Goal: Navigation & Orientation: Find specific page/section

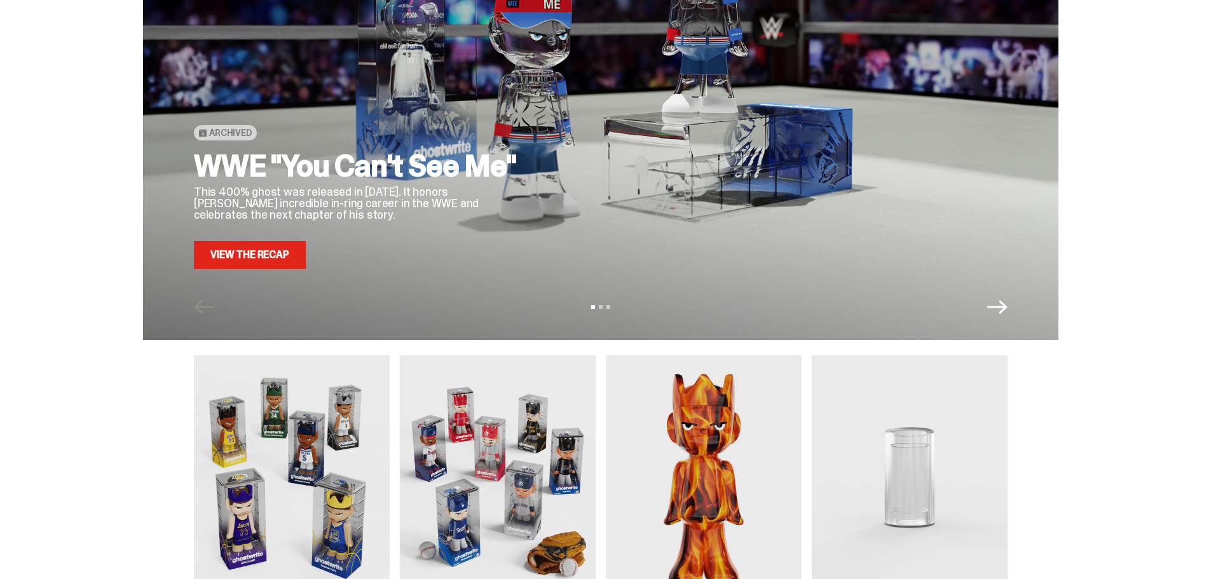
scroll to position [318, 0]
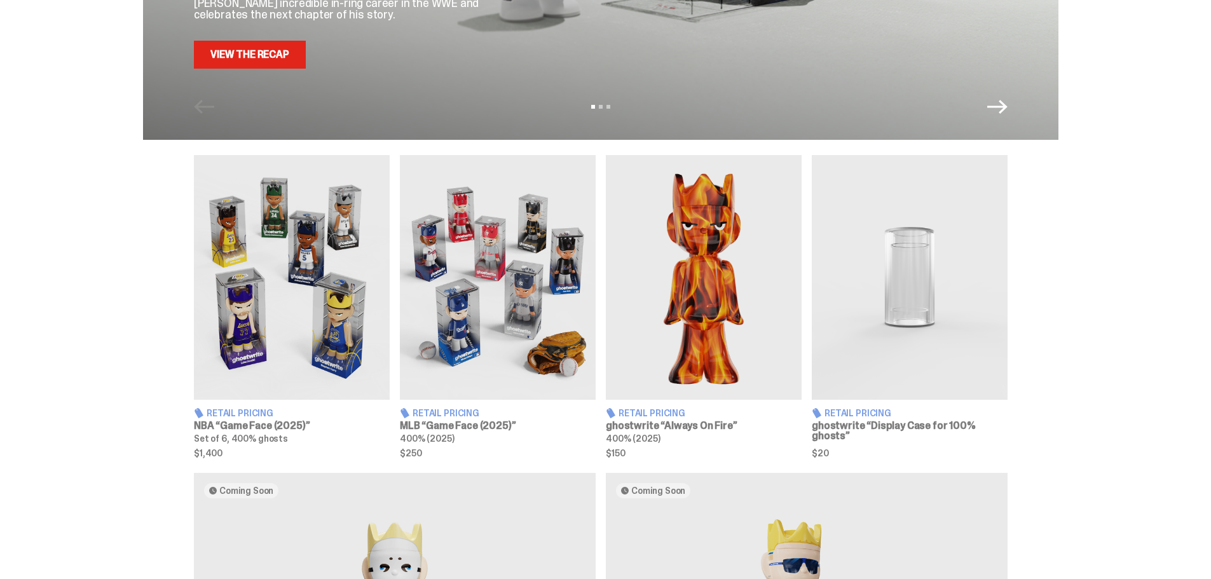
click at [296, 275] on img at bounding box center [292, 277] width 196 height 245
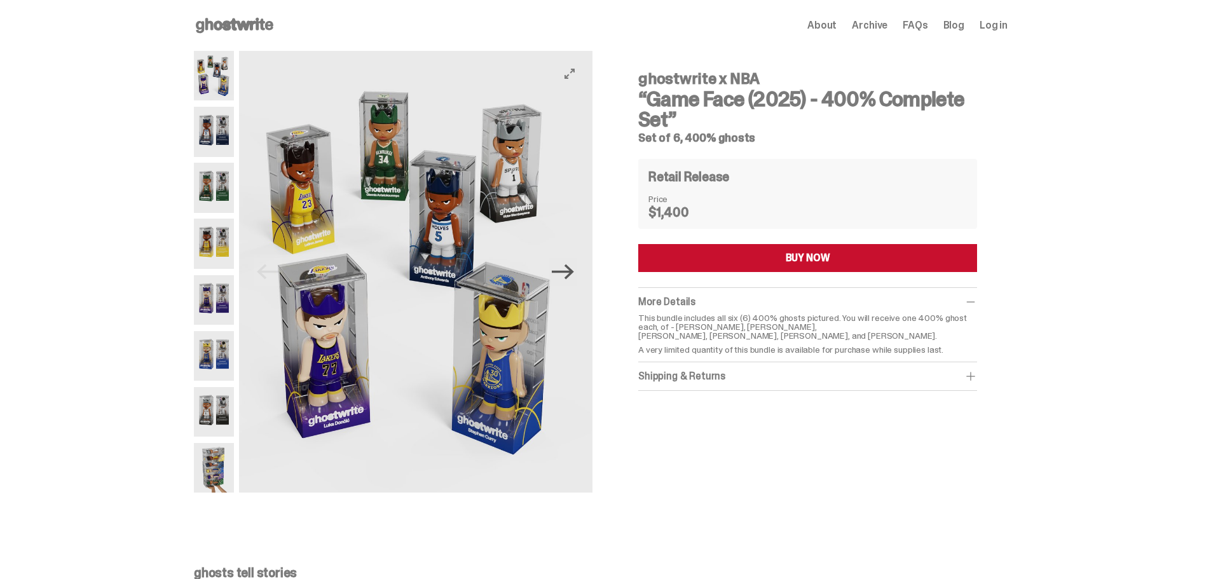
click at [570, 271] on icon "Next" at bounding box center [563, 271] width 22 height 15
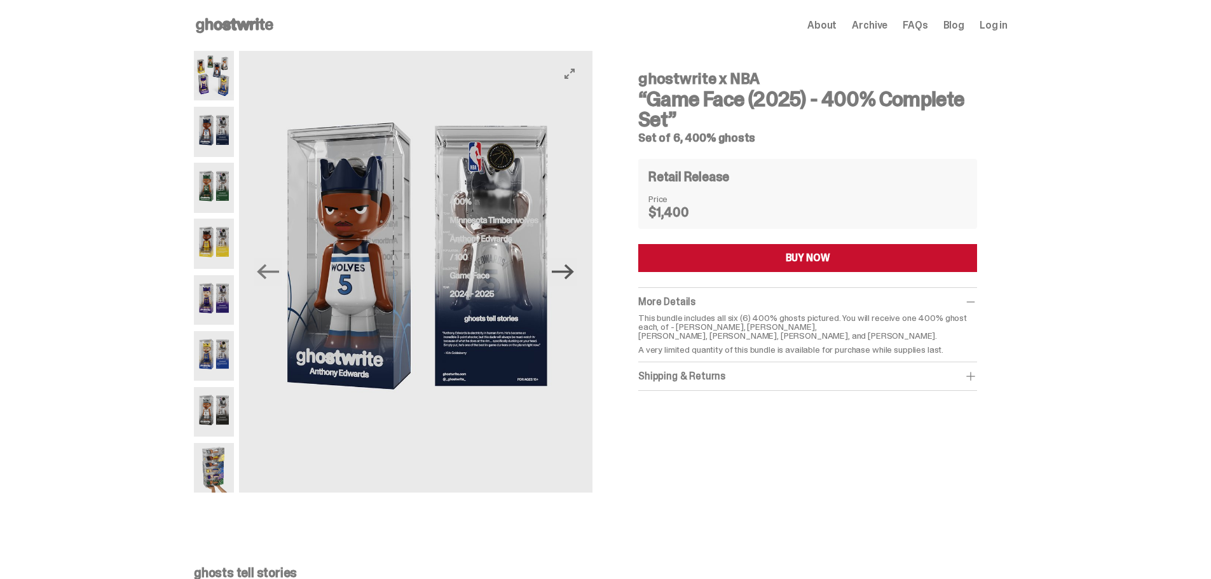
click at [570, 271] on icon "Next" at bounding box center [563, 271] width 22 height 15
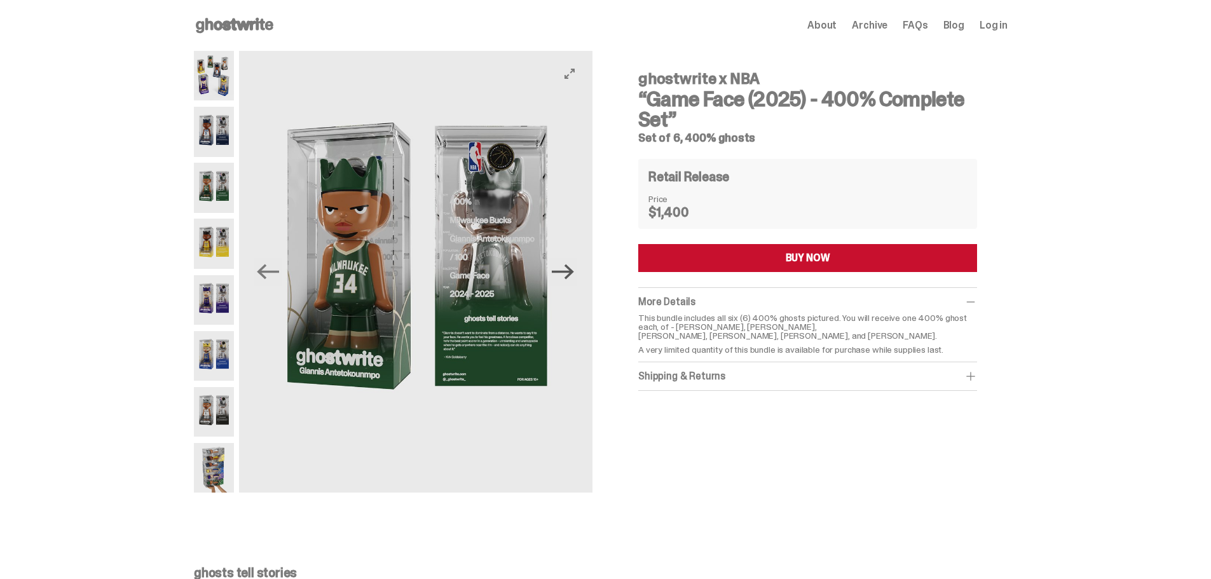
click at [570, 271] on icon "Next" at bounding box center [563, 271] width 22 height 15
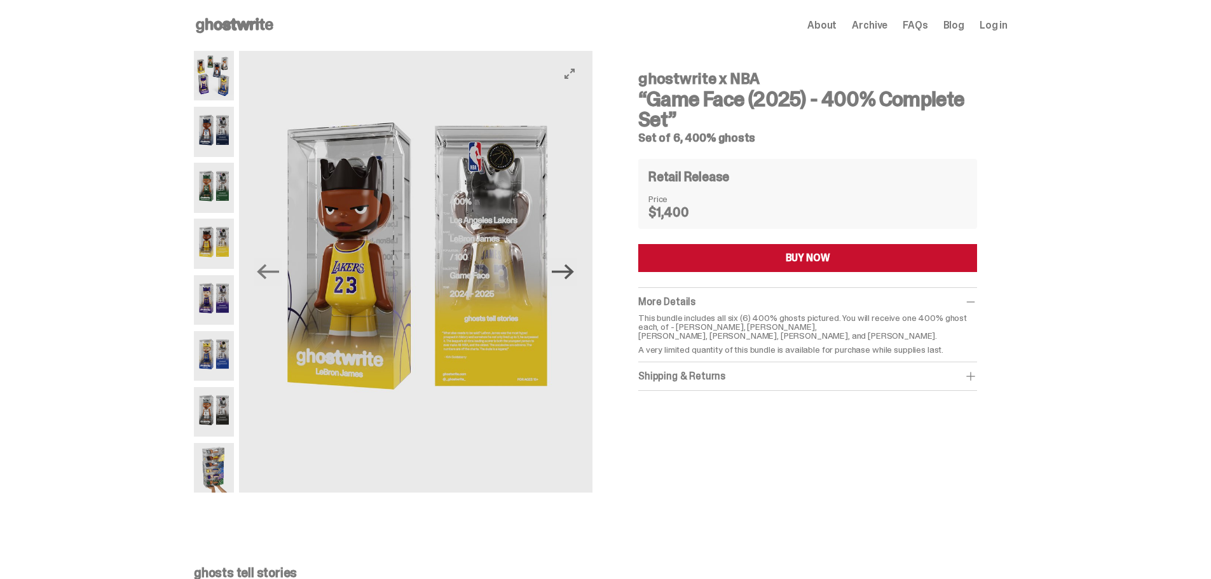
click at [570, 271] on icon "Next" at bounding box center [563, 271] width 22 height 15
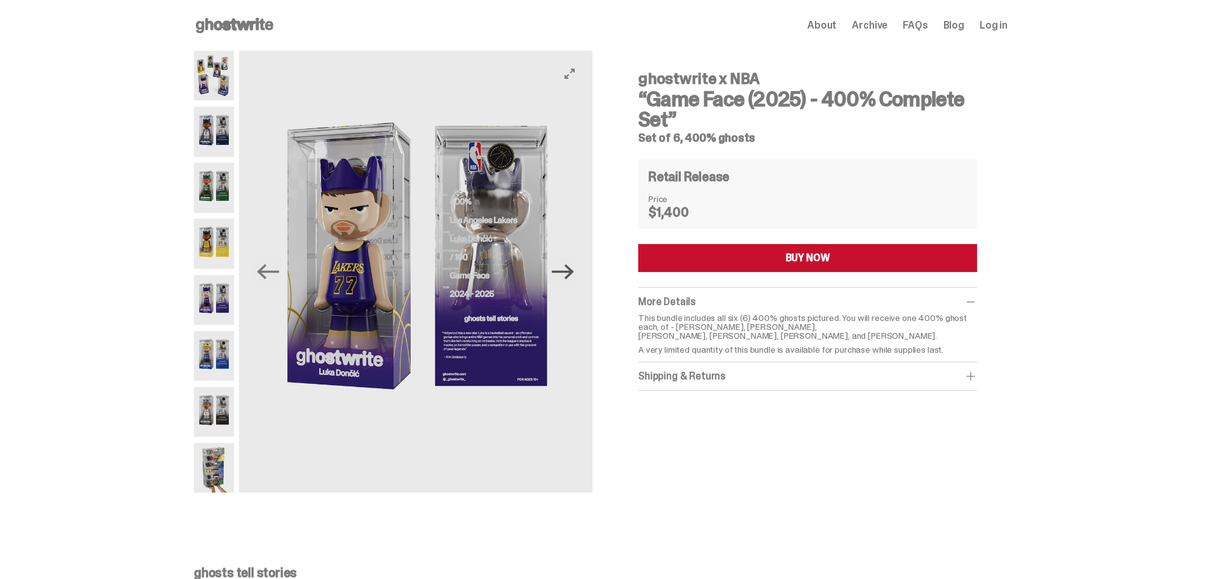
click at [570, 271] on icon "Next" at bounding box center [563, 271] width 22 height 15
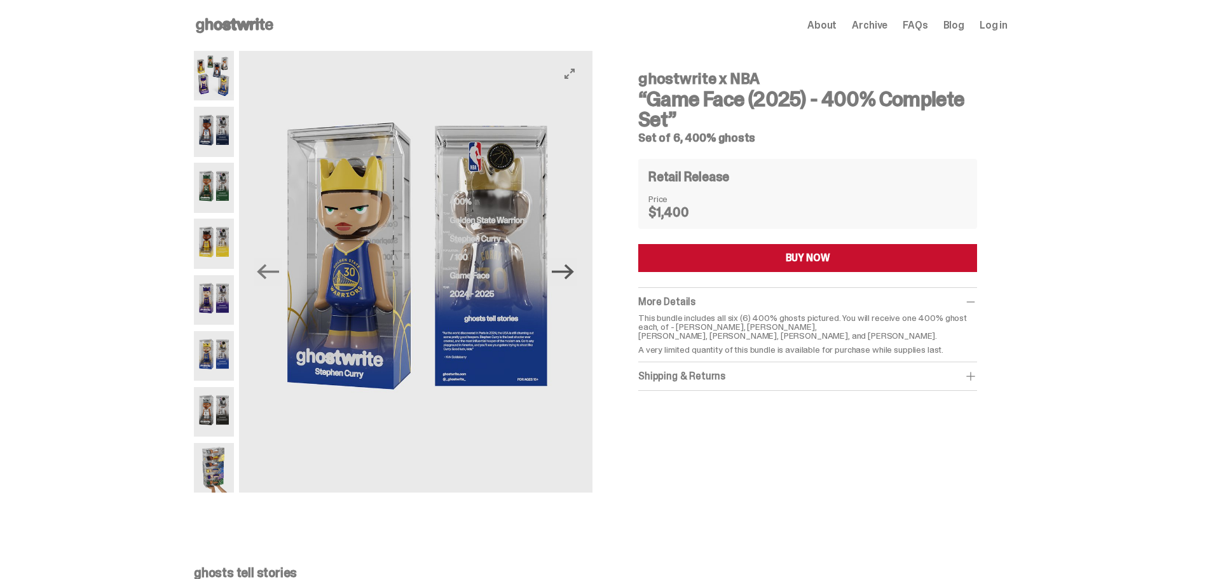
click at [570, 271] on icon "Next" at bounding box center [563, 271] width 22 height 15
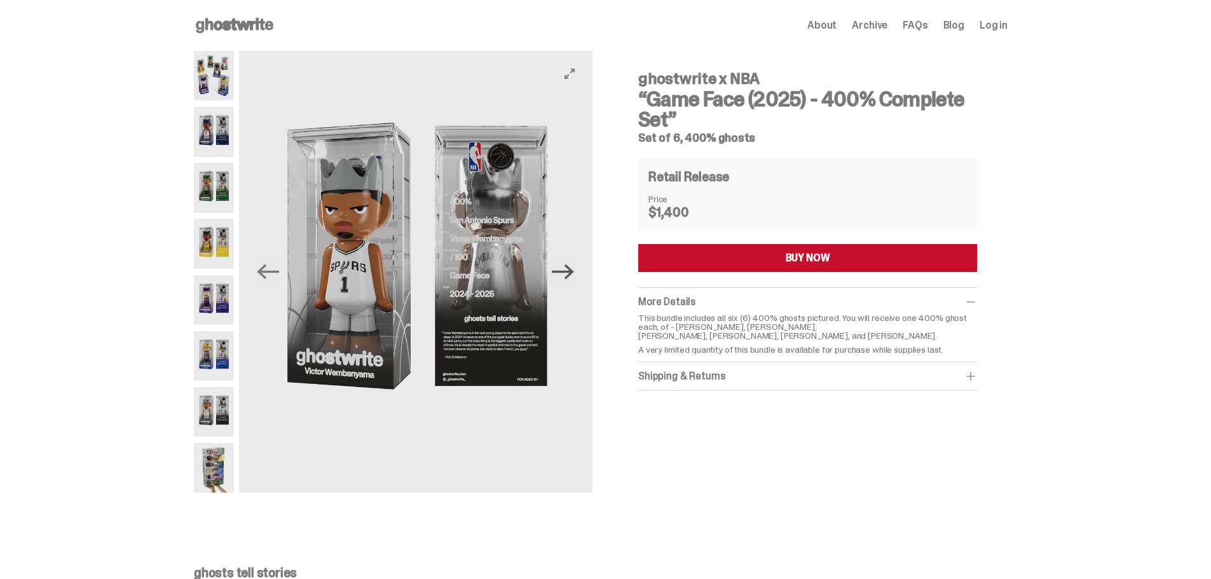
click at [570, 271] on icon "Next" at bounding box center [563, 271] width 22 height 15
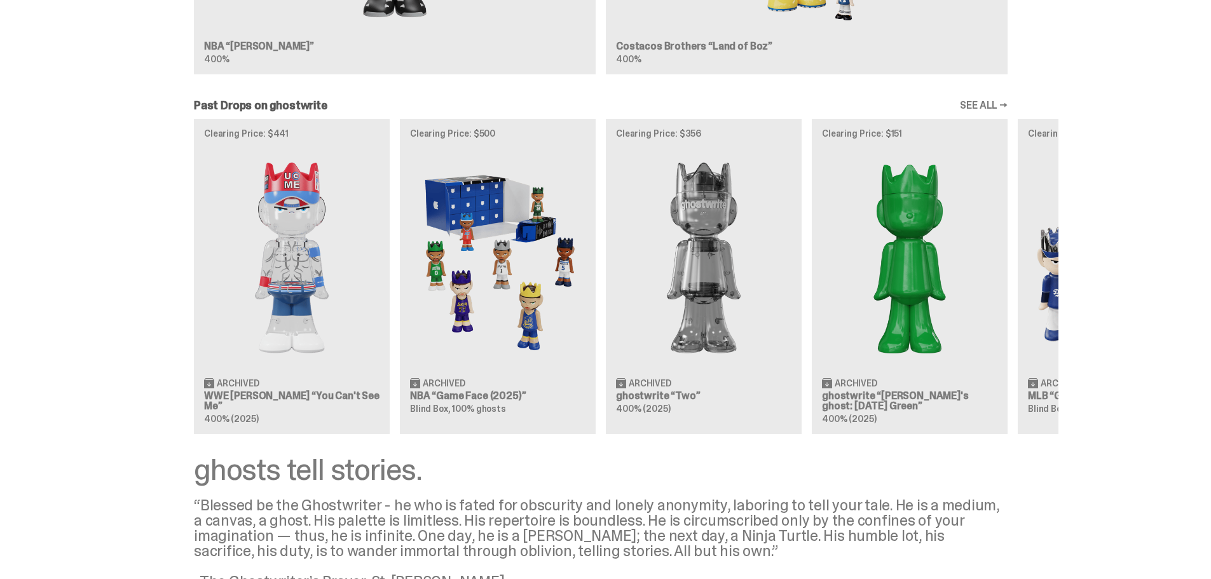
scroll to position [1017, 0]
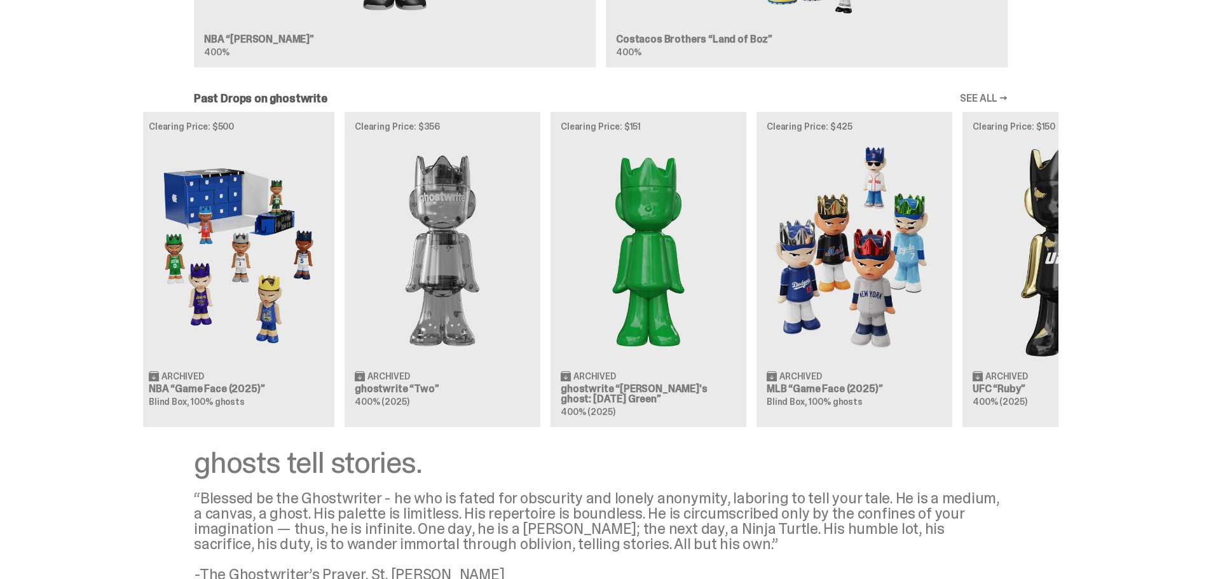
click at [402, 249] on div "Clearing Price: $441 Archived WWE [PERSON_NAME] “You Can't See Me” 400% (2025) …" at bounding box center [600, 269] width 915 height 315
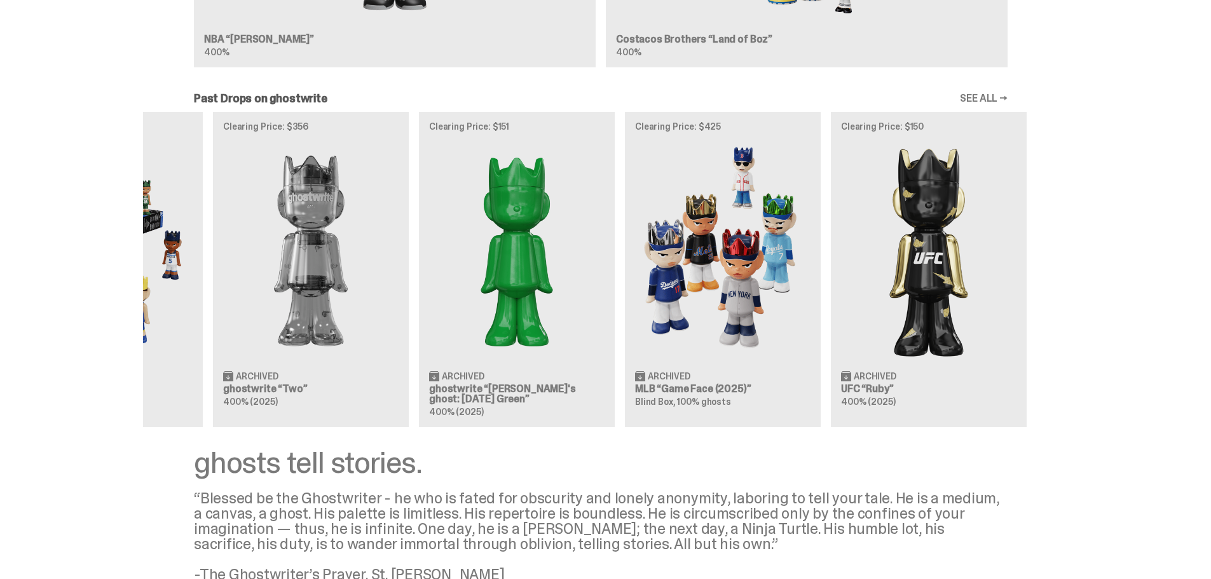
scroll to position [0, 412]
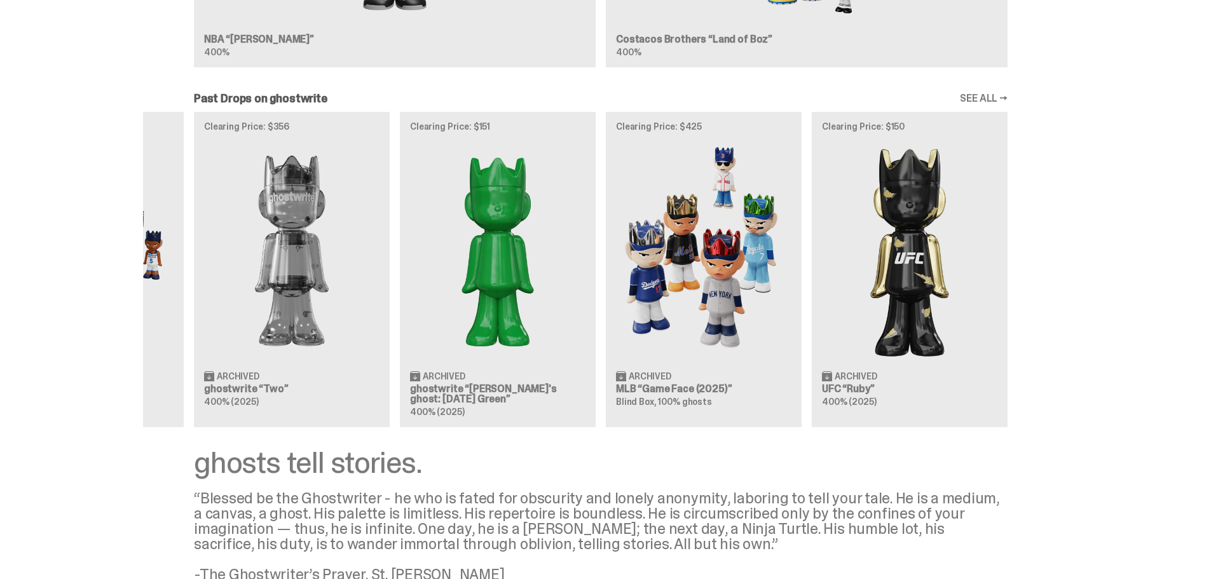
click at [506, 246] on div "Clearing Price: $441 Archived WWE [PERSON_NAME] “You Can't See Me” 400% (2025) …" at bounding box center [600, 269] width 915 height 315
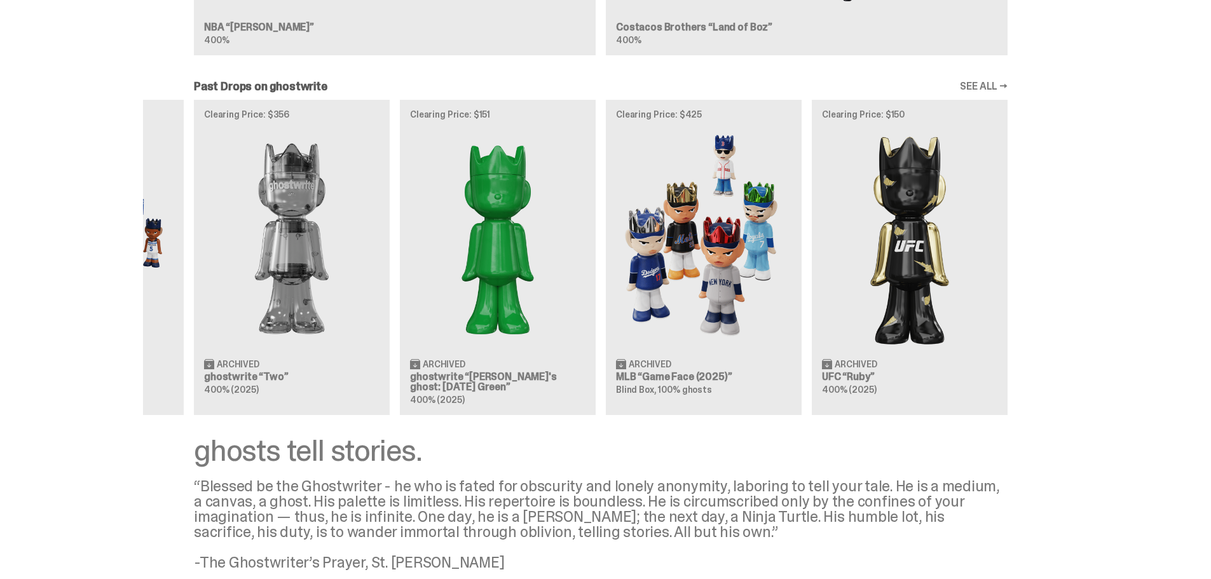
scroll to position [1130, 0]
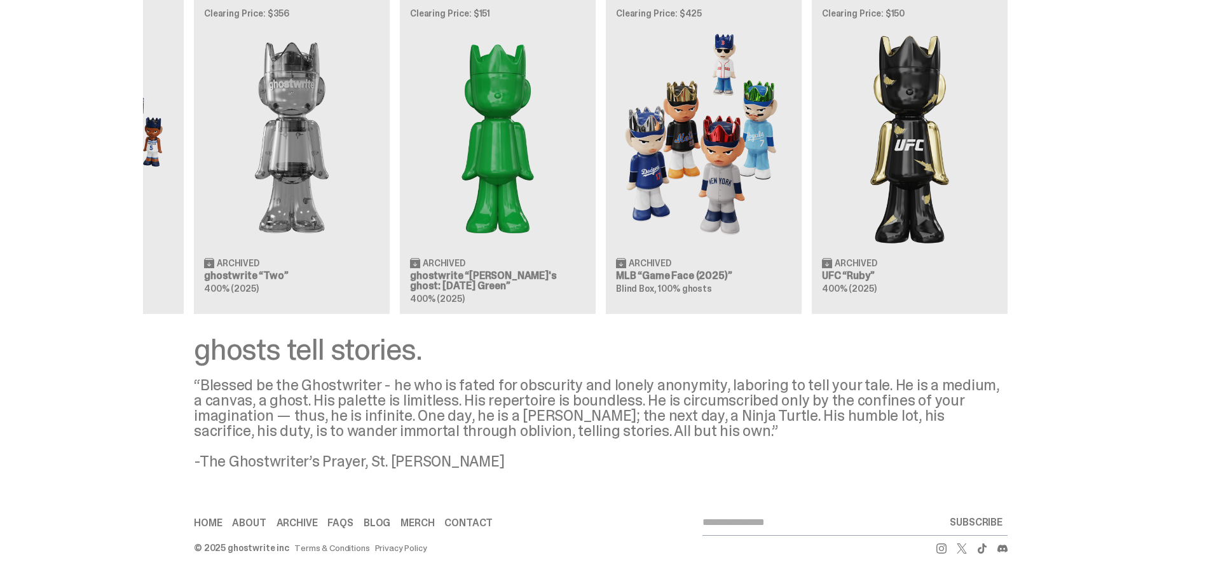
click at [303, 524] on link "Archive" at bounding box center [296, 523] width 41 height 10
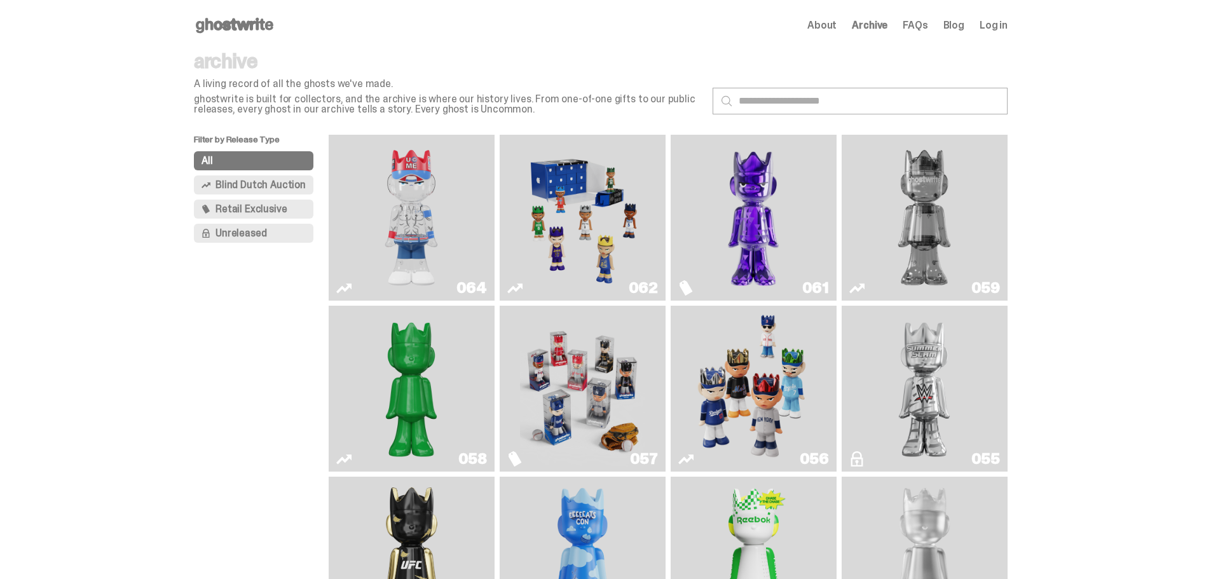
click at [259, 204] on span "Retail Exclusive" at bounding box center [250, 209] width 71 height 10
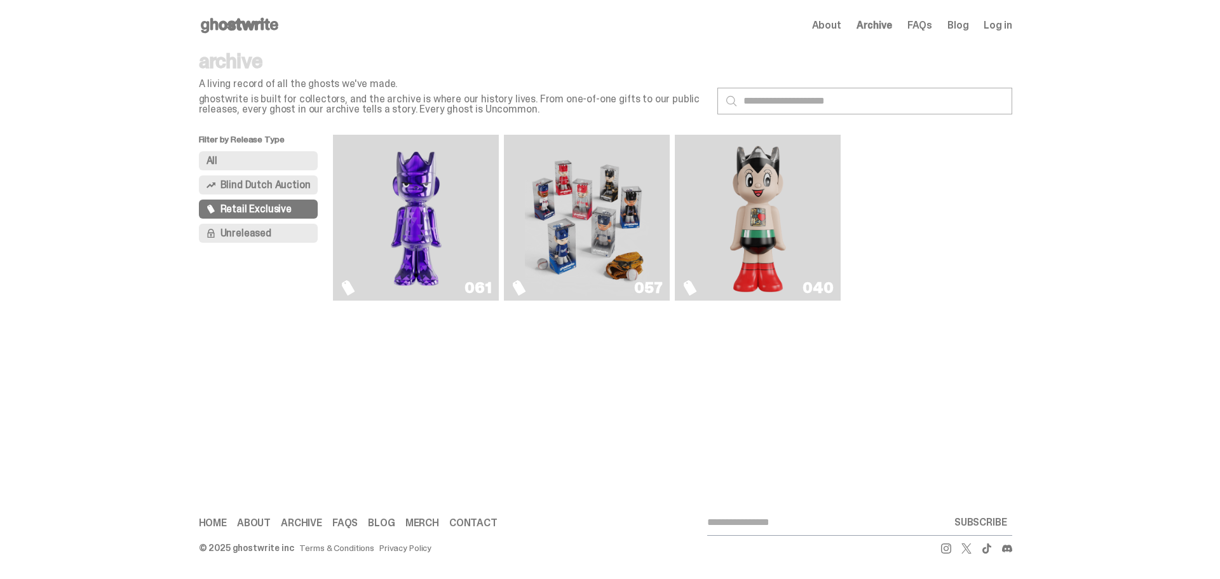
click at [862, 27] on span "Archive" at bounding box center [875, 25] width 36 height 10
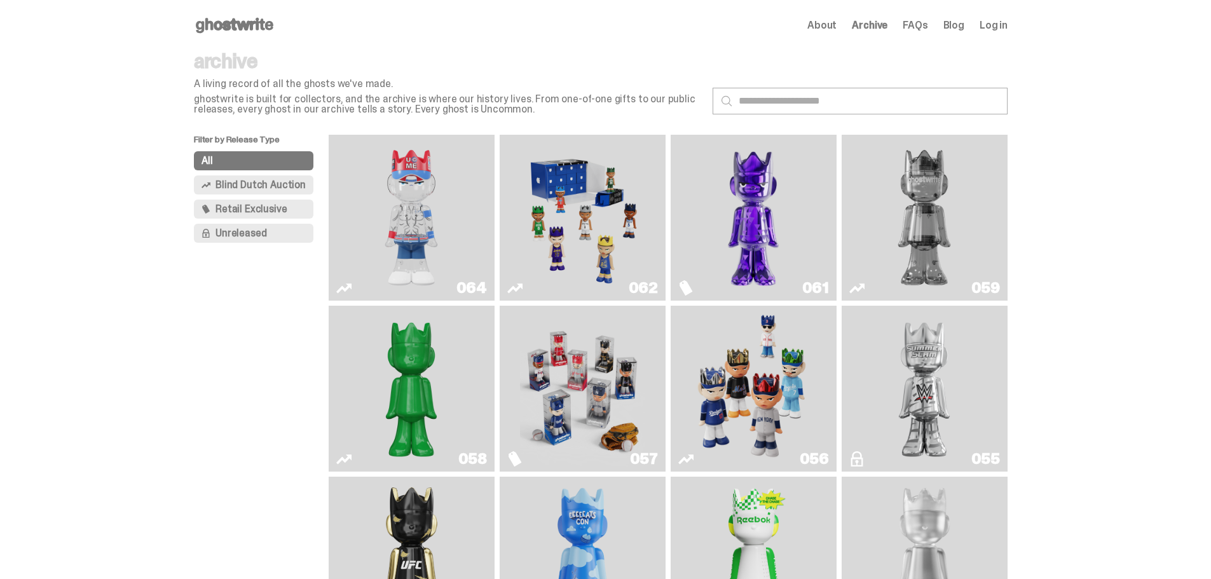
click at [268, 184] on span "Blind Dutch Auction" at bounding box center [260, 185] width 90 height 10
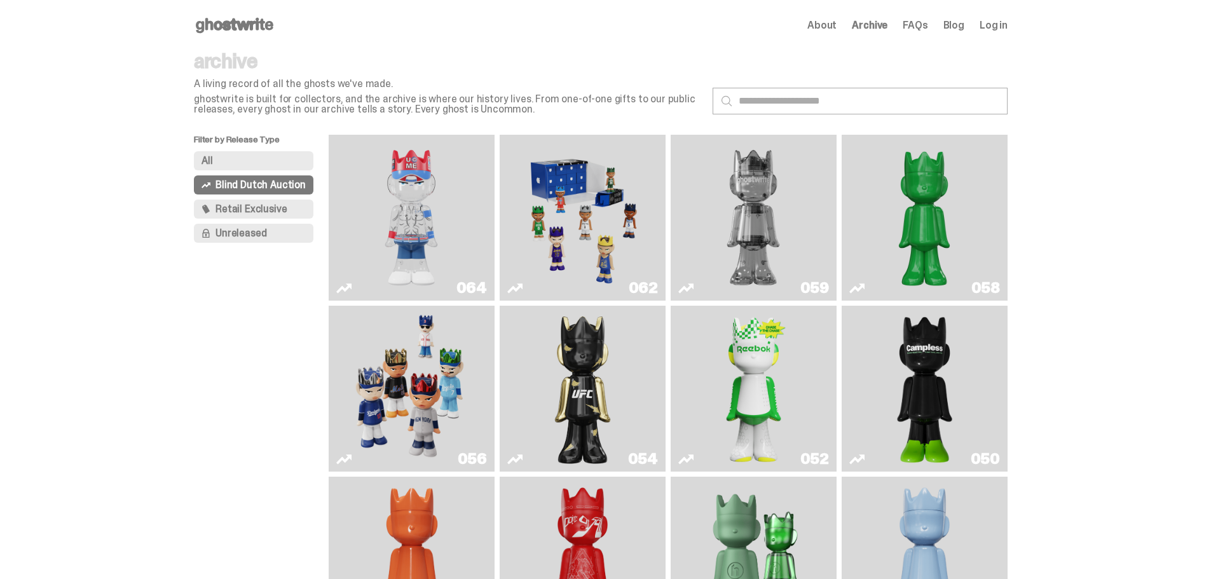
click at [251, 207] on span "Retail Exclusive" at bounding box center [250, 209] width 71 height 10
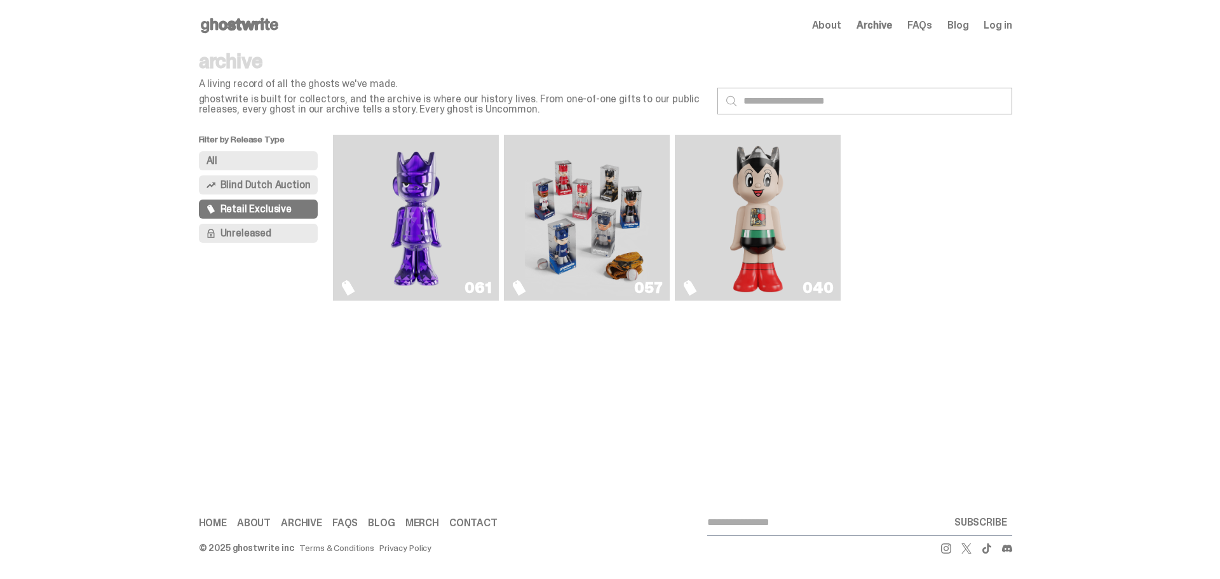
click at [239, 228] on span "Unreleased" at bounding box center [246, 233] width 51 height 10
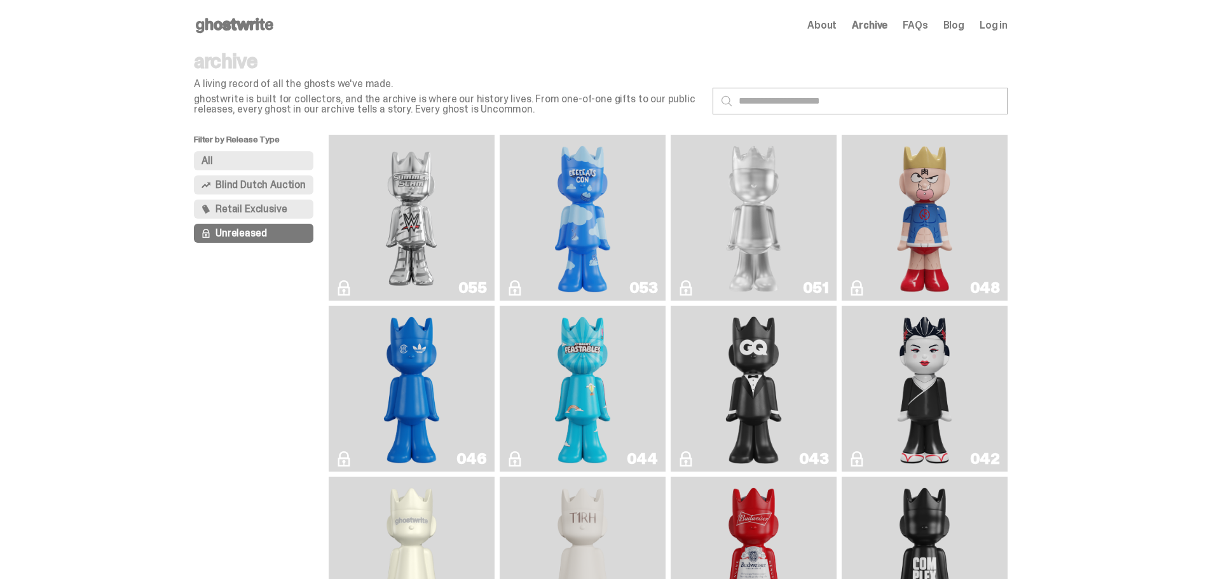
click at [245, 207] on span "Retail Exclusive" at bounding box center [250, 209] width 71 height 10
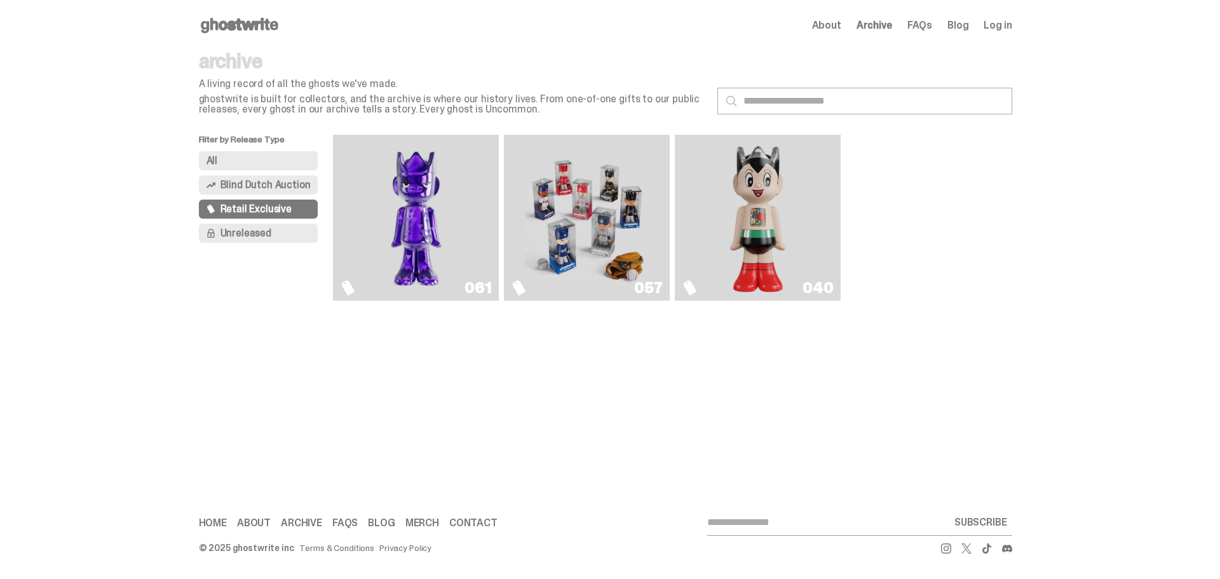
click at [419, 520] on link "Merch" at bounding box center [422, 523] width 34 height 10
